Goal: Find specific page/section: Locate item on page

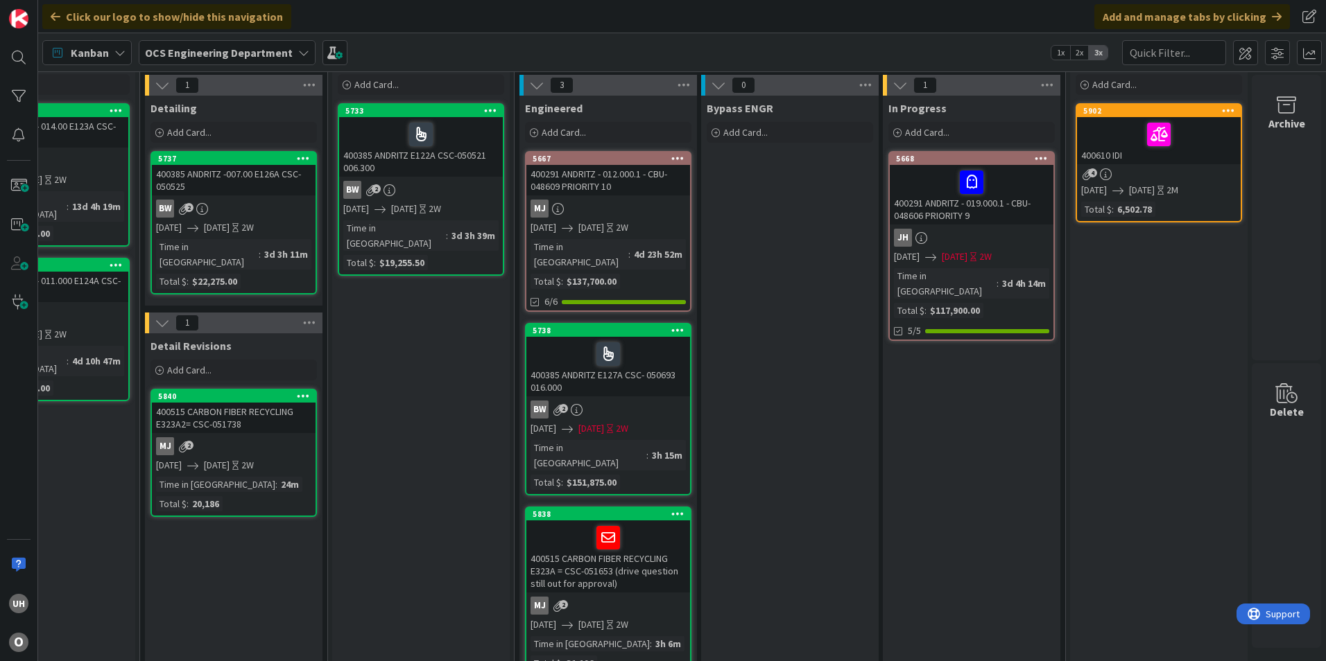
scroll to position [69, 1208]
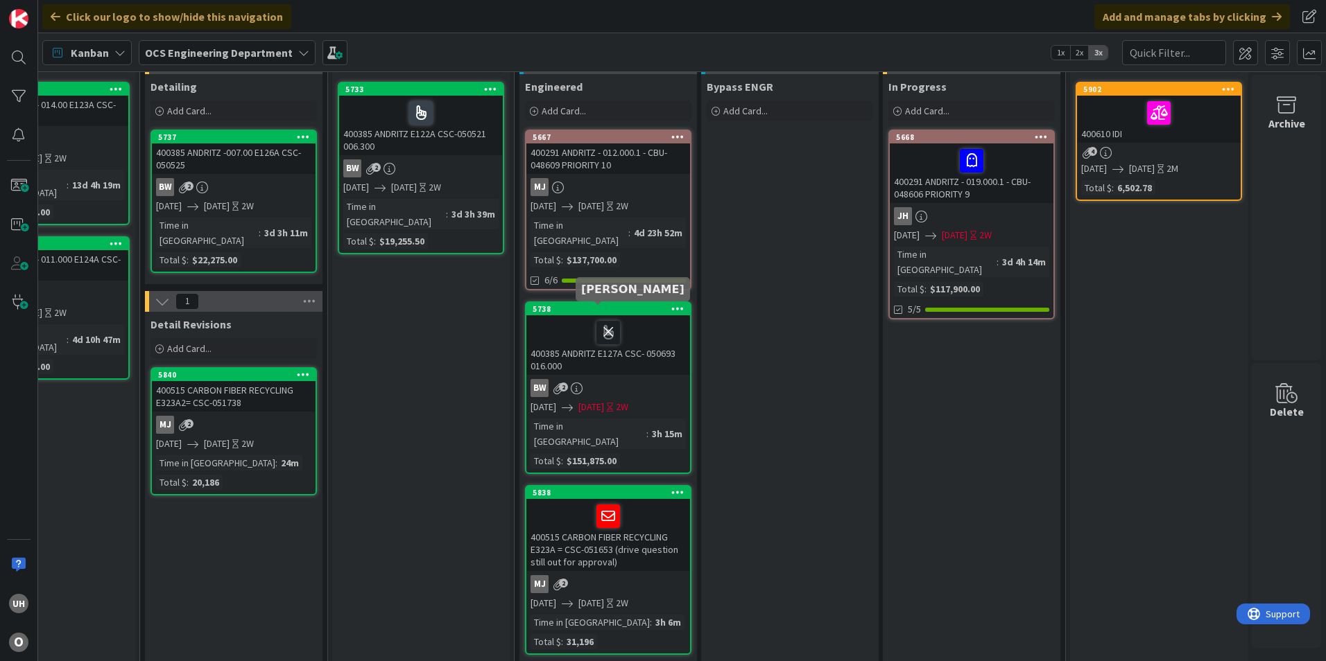
click at [596, 321] on icon at bounding box center [608, 332] width 24 height 22
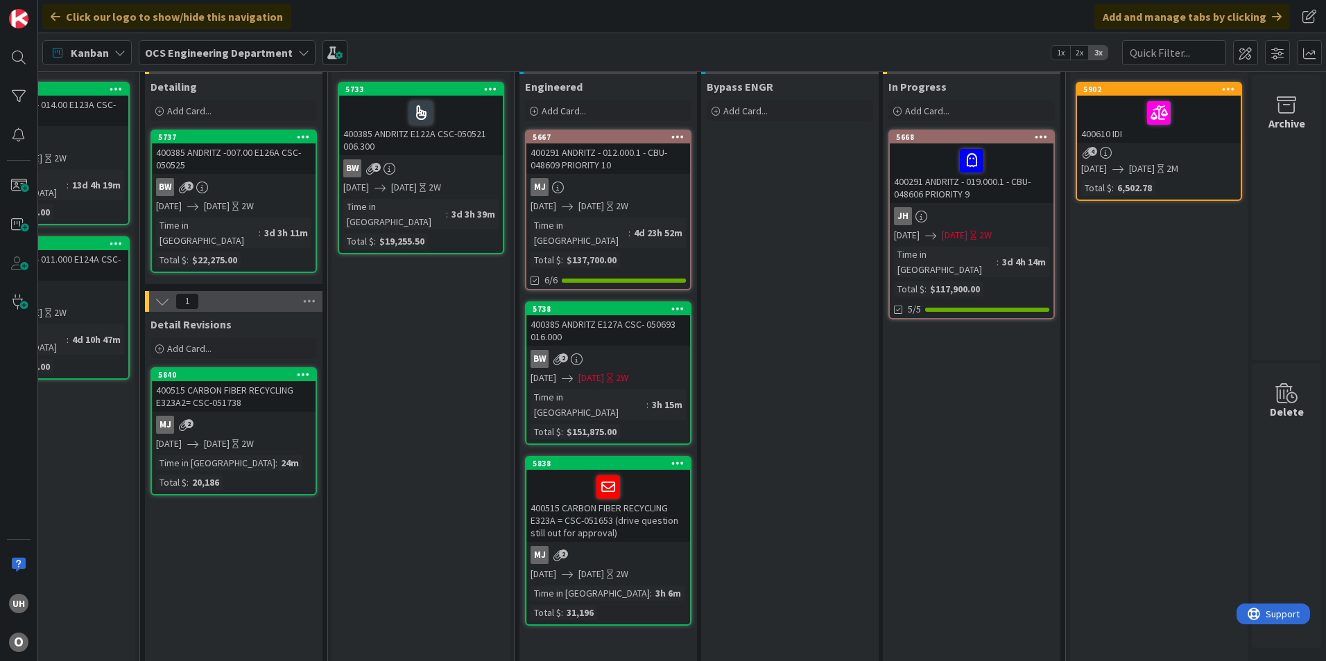
scroll to position [0, 1208]
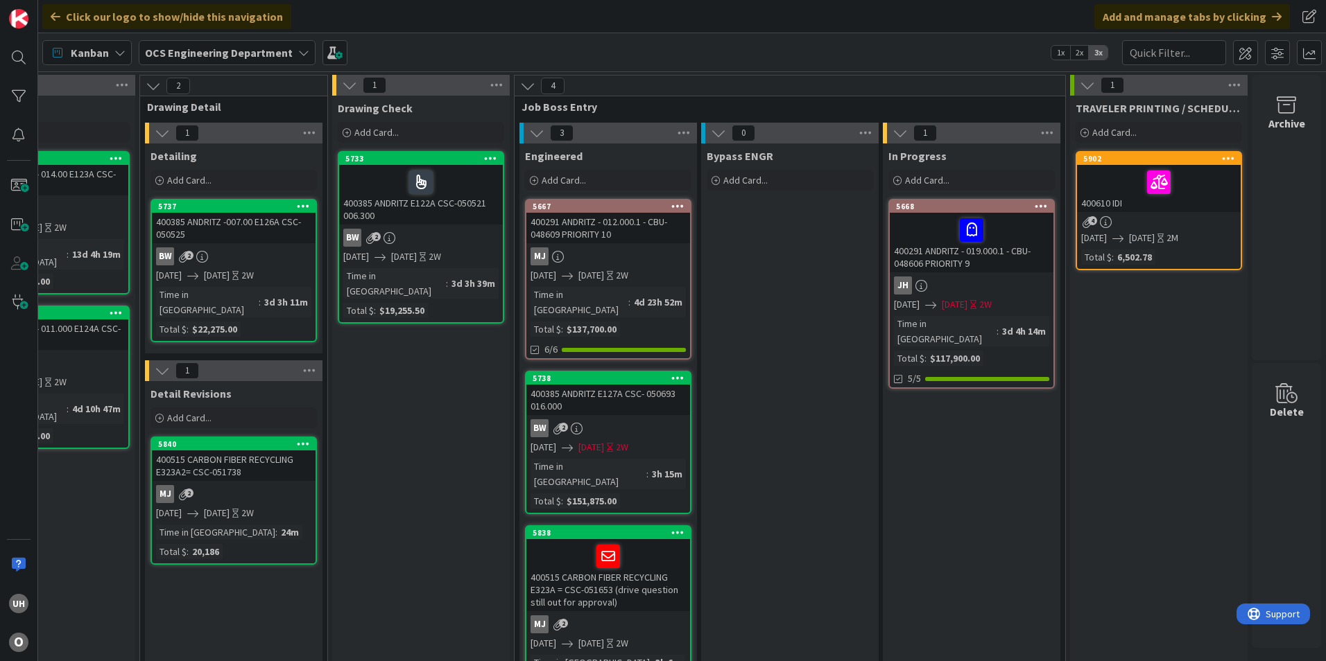
click at [632, 616] on div "MJ 2" at bounding box center [608, 625] width 164 height 18
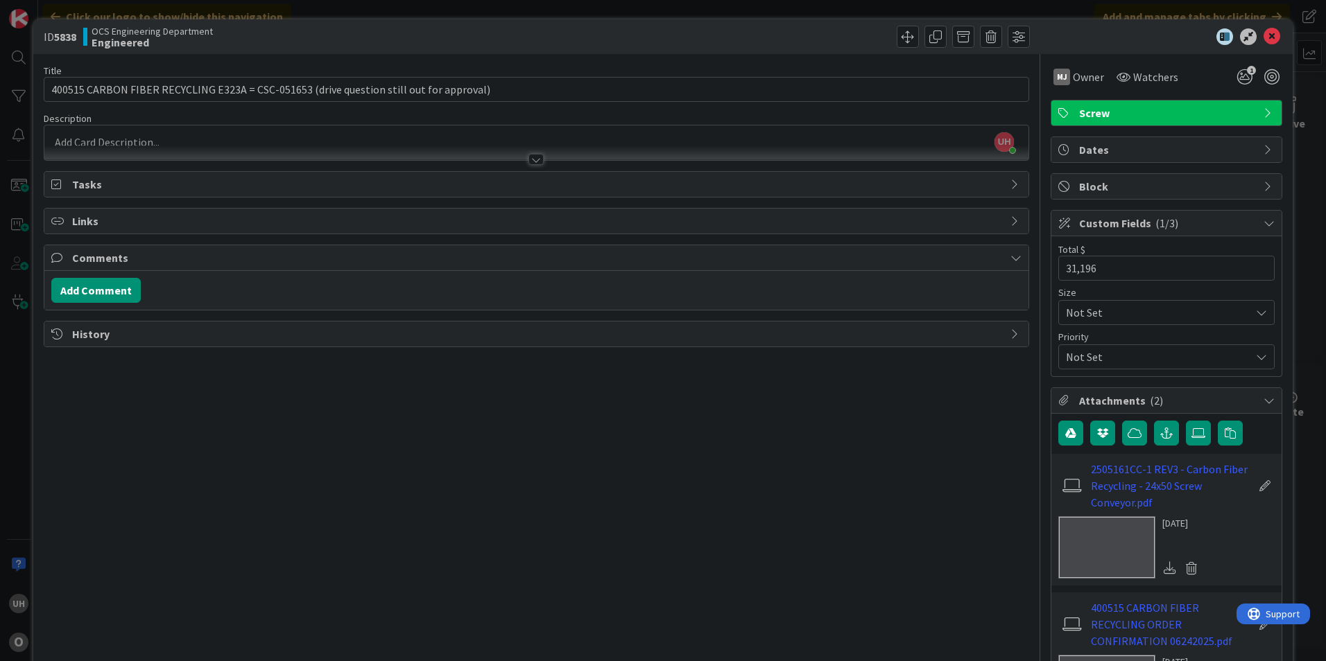
click at [532, 159] on div at bounding box center [535, 159] width 15 height 11
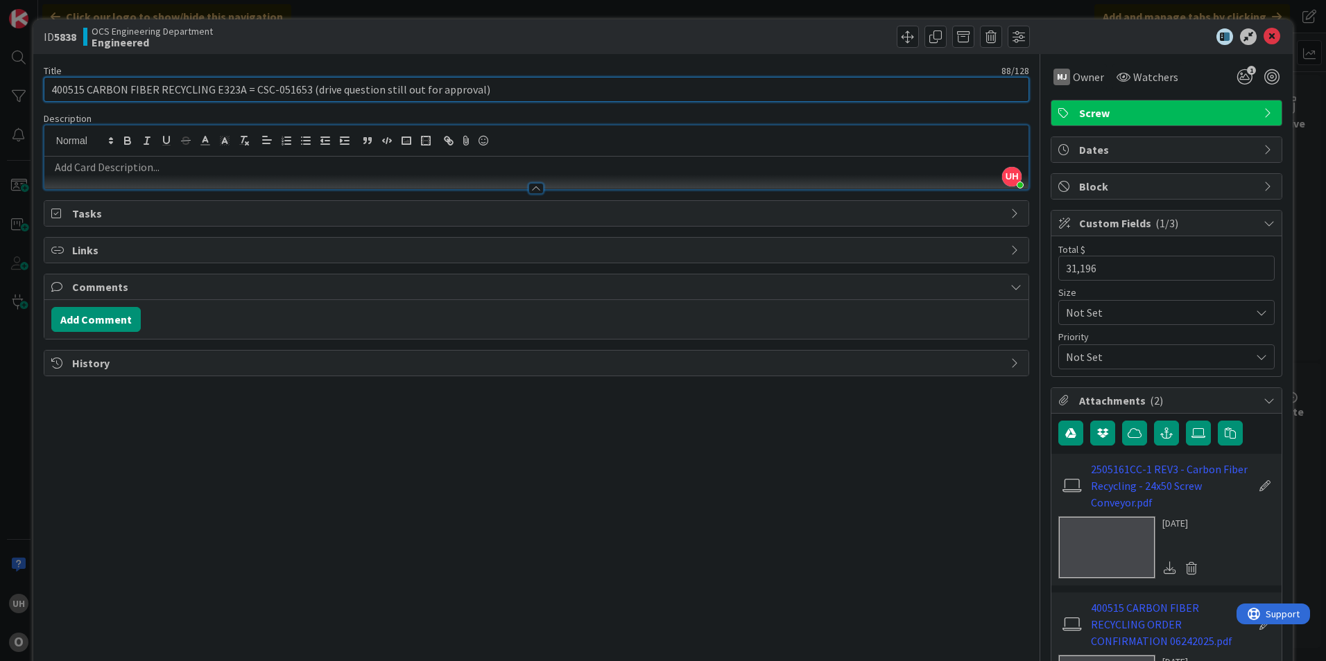
drag, startPoint x: 253, startPoint y: 87, endPoint x: 304, endPoint y: 89, distance: 50.7
click at [304, 89] on input "400515 CARBON FIBER RECYCLING E323A = CSC-051653 (drive question still out for …" at bounding box center [536, 89] width 985 height 25
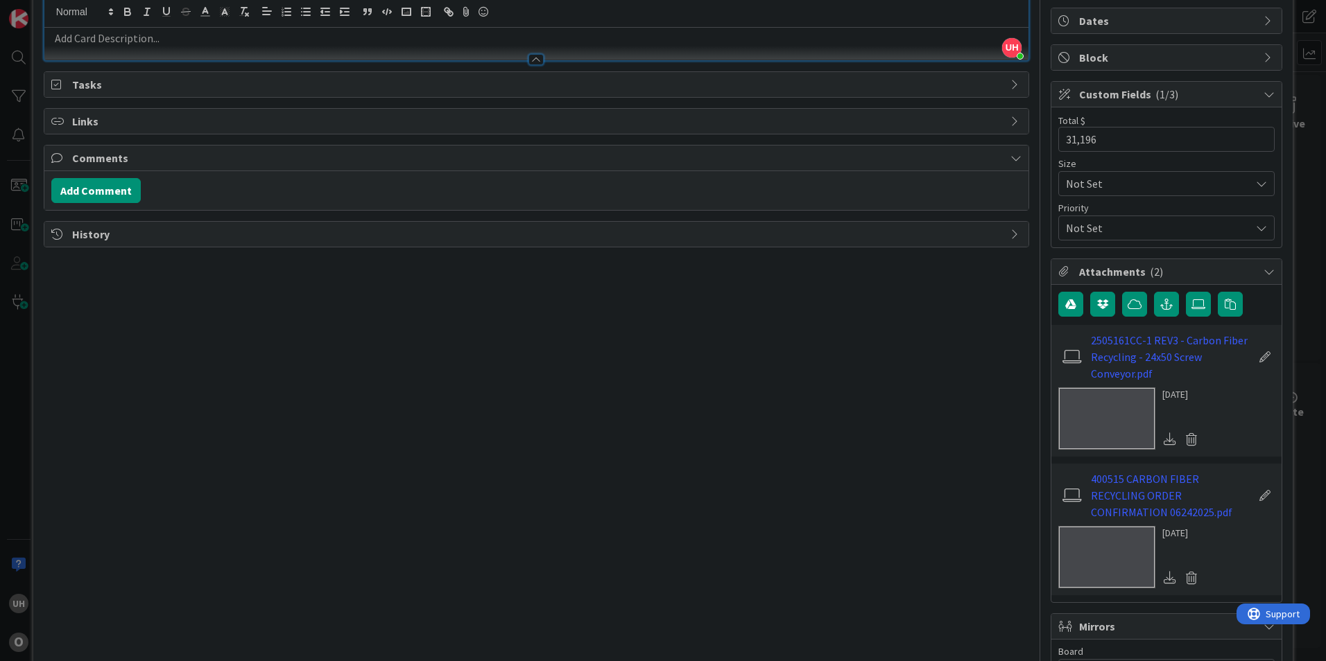
scroll to position [139, 0]
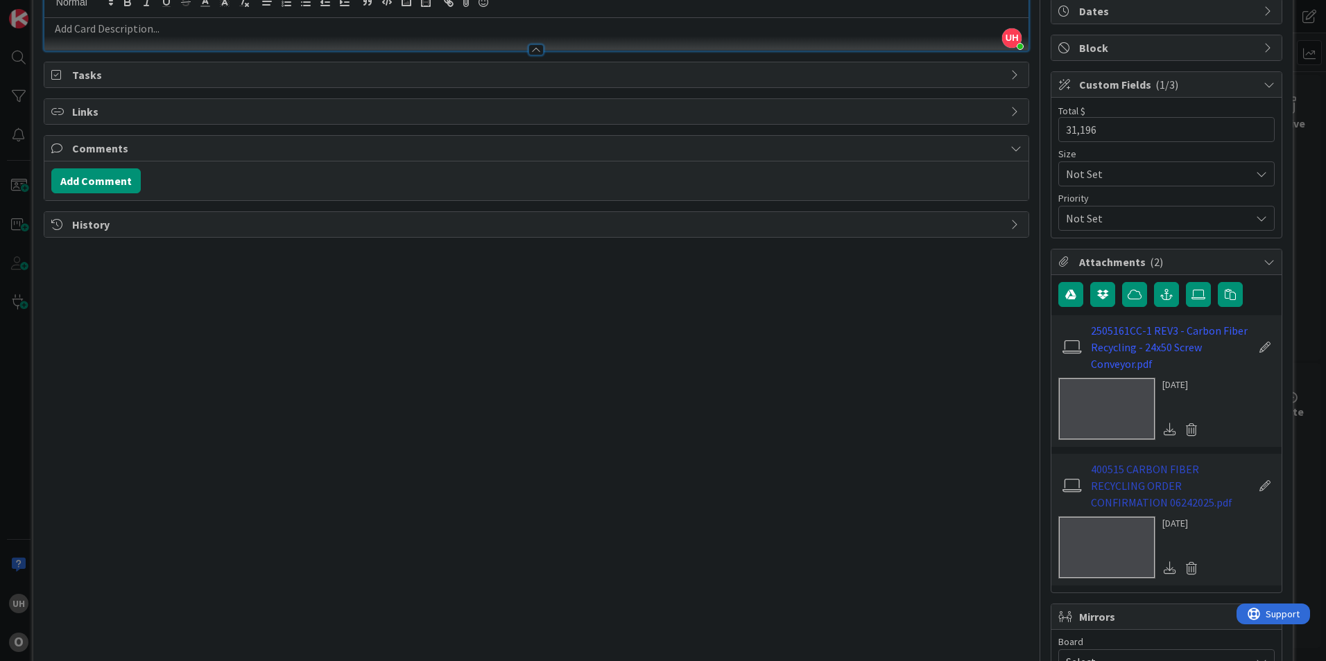
click at [1120, 476] on link "400515 CARBON FIBER RECYCLING ORDER CONFIRMATION 06242025.pdf" at bounding box center [1171, 486] width 161 height 50
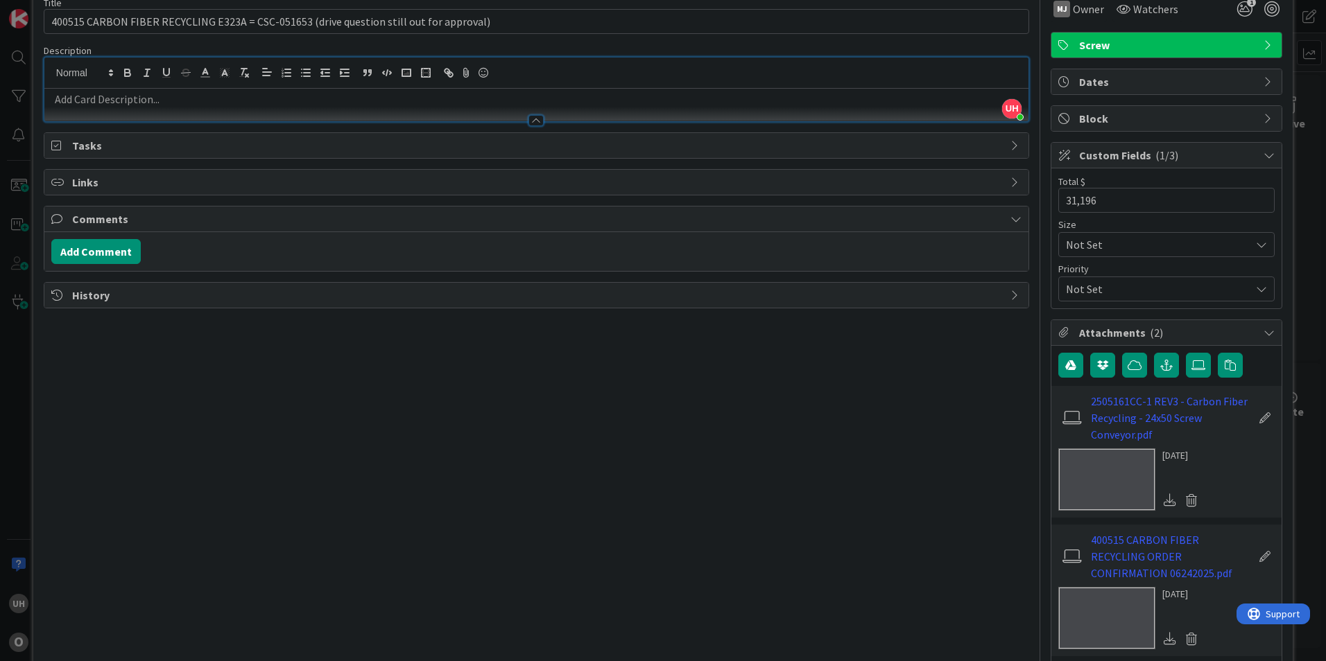
scroll to position [0, 0]
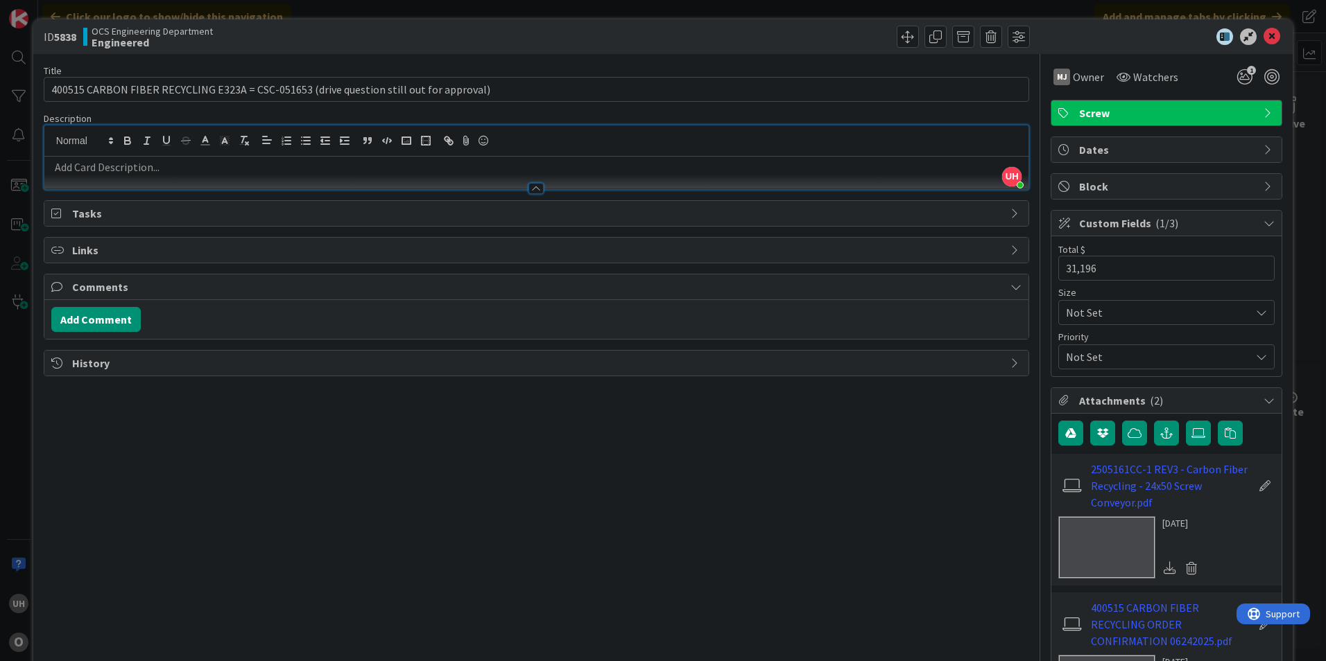
click at [1010, 212] on icon at bounding box center [1015, 213] width 11 height 11
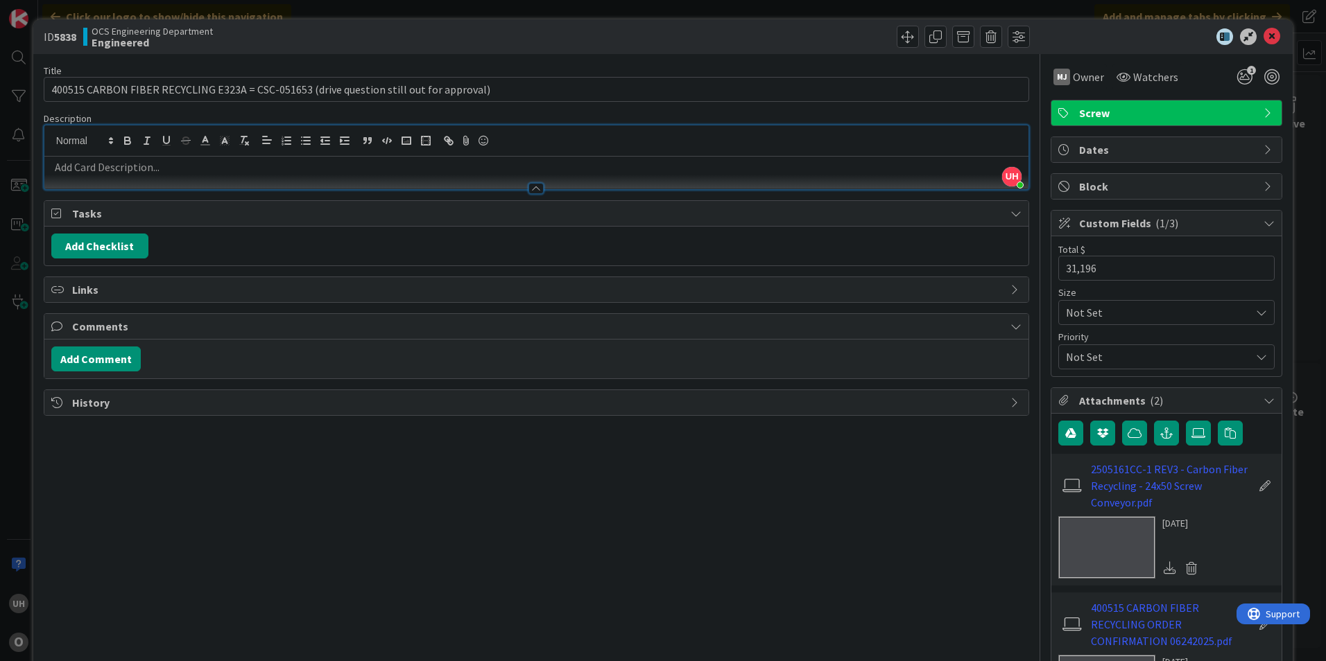
click at [1007, 336] on div "Comments" at bounding box center [536, 327] width 984 height 26
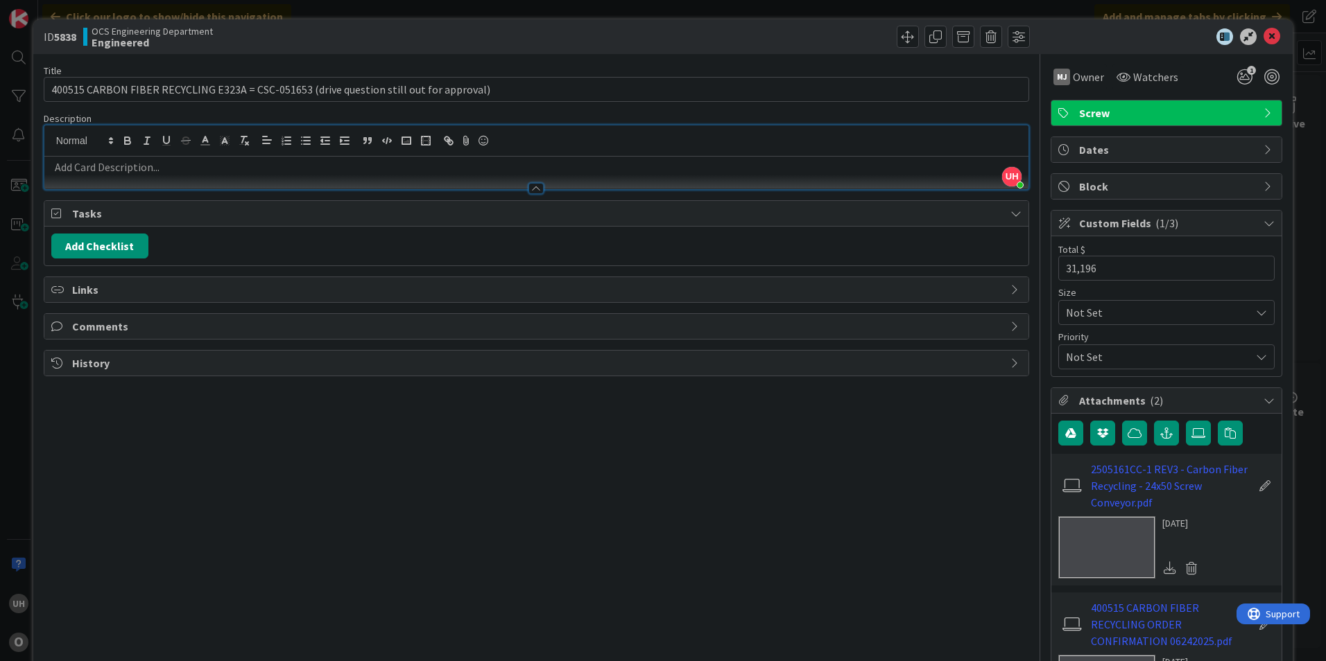
click at [1010, 293] on icon at bounding box center [1015, 289] width 11 height 11
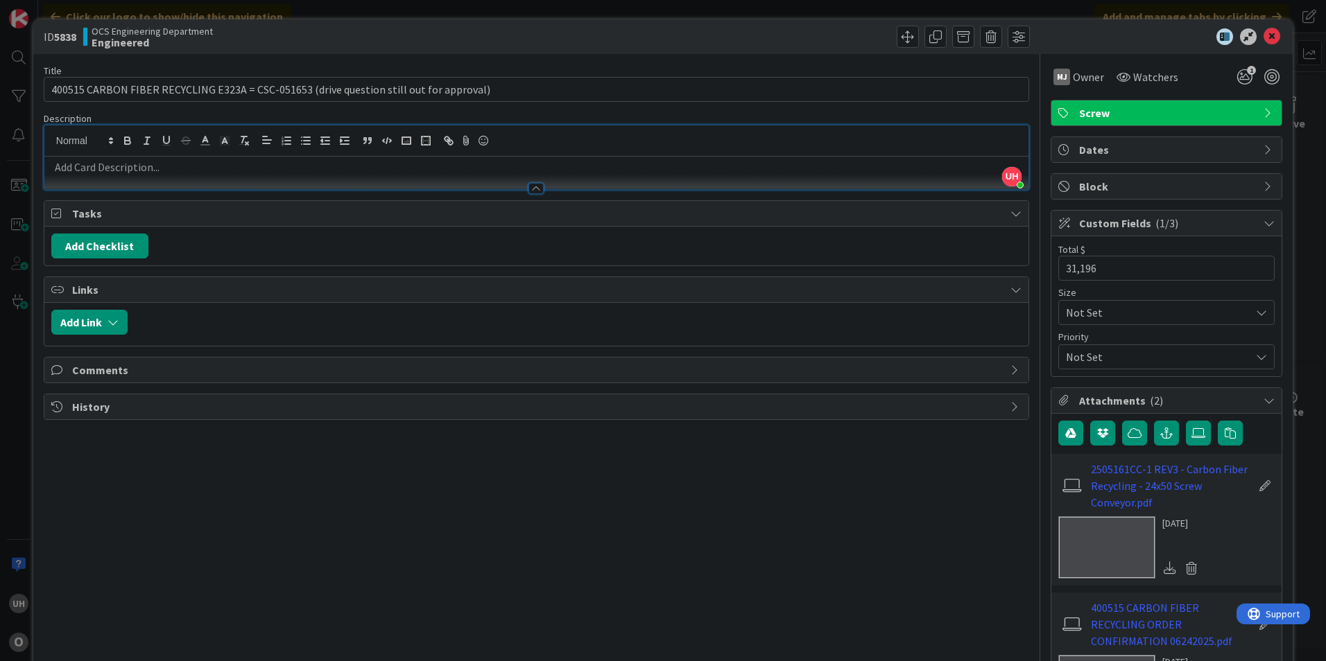
click at [528, 188] on div at bounding box center [535, 188] width 15 height 11
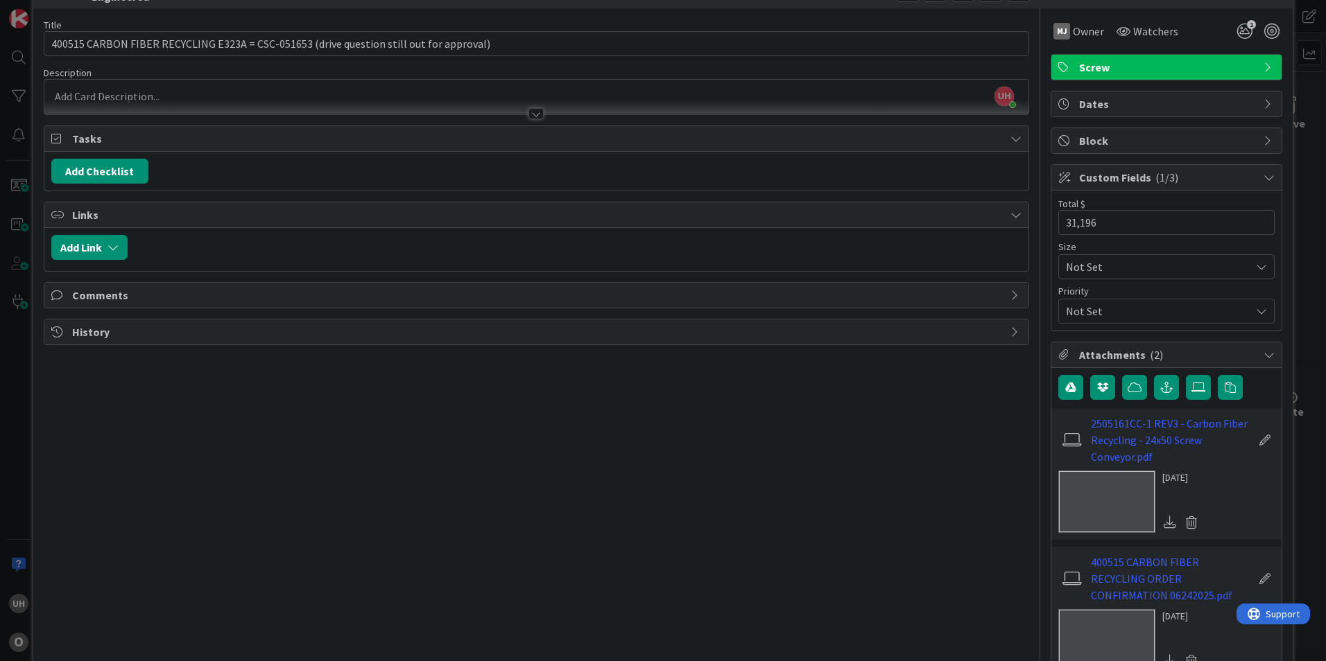
scroll to position [69, 0]
